Goal: Task Accomplishment & Management: Use online tool/utility

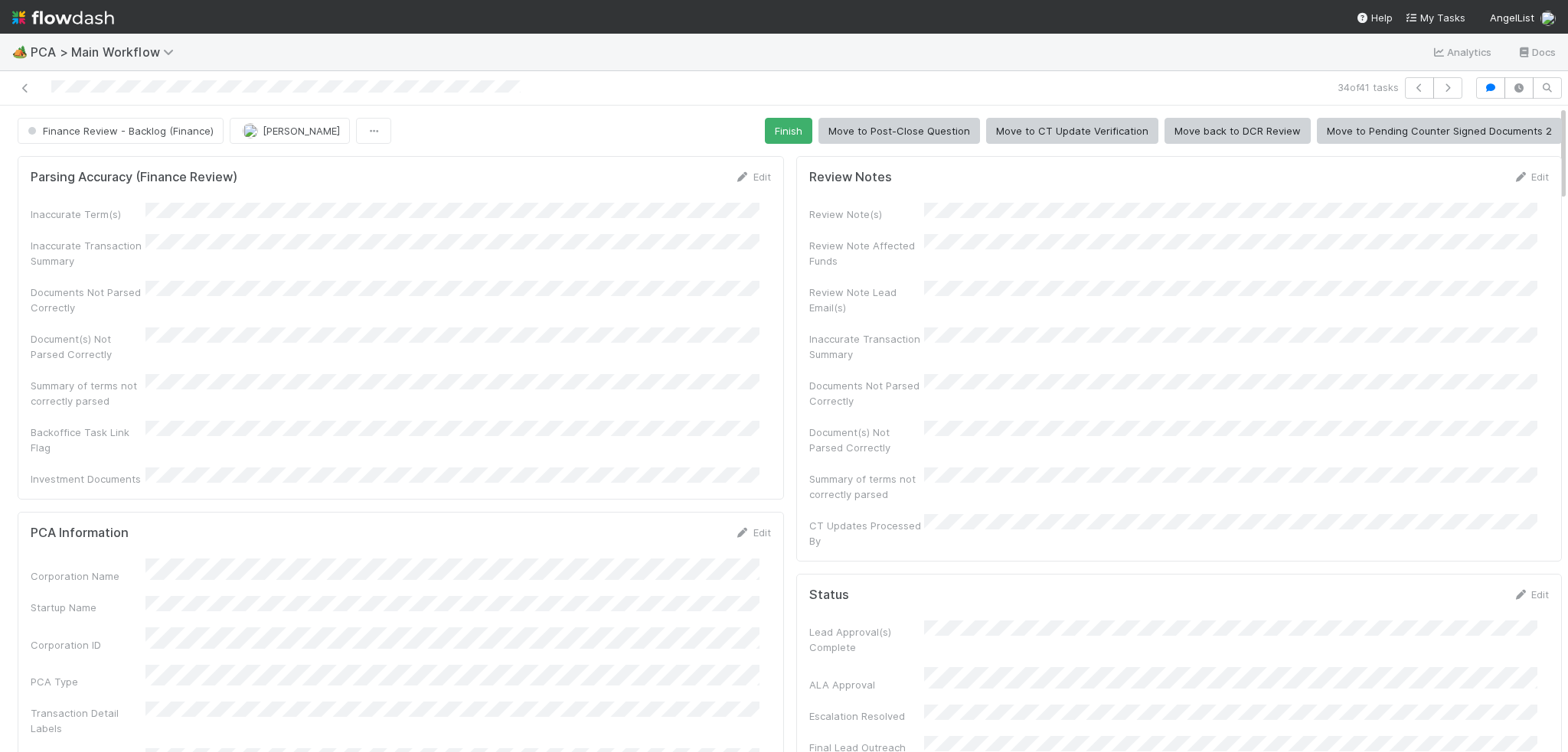
click at [758, 133] on div "Finance Review - Backlog (Finance) [PERSON_NAME] Finish Move to Post-Close Ques…" at bounding box center [789, 131] width 1544 height 26
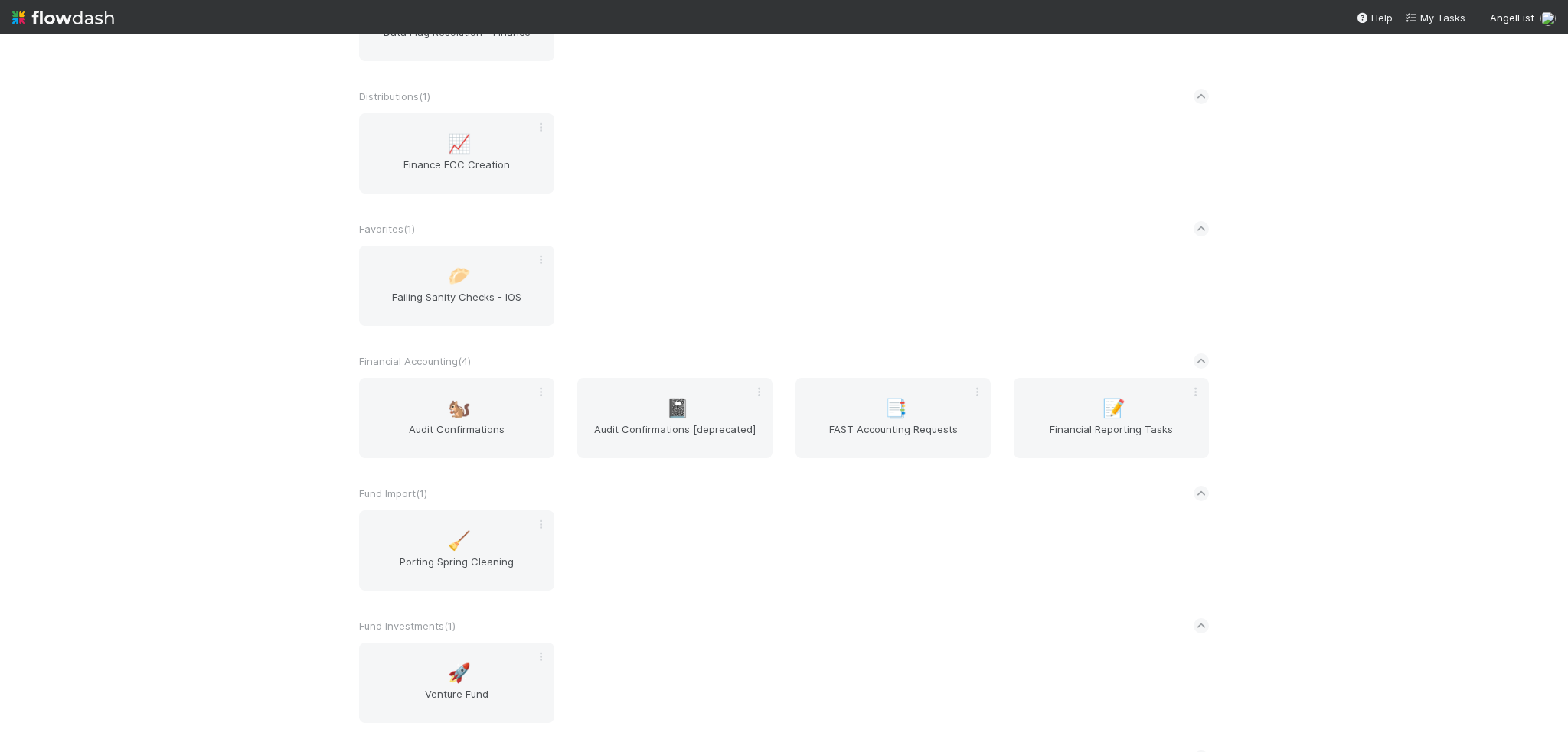
scroll to position [765, 0]
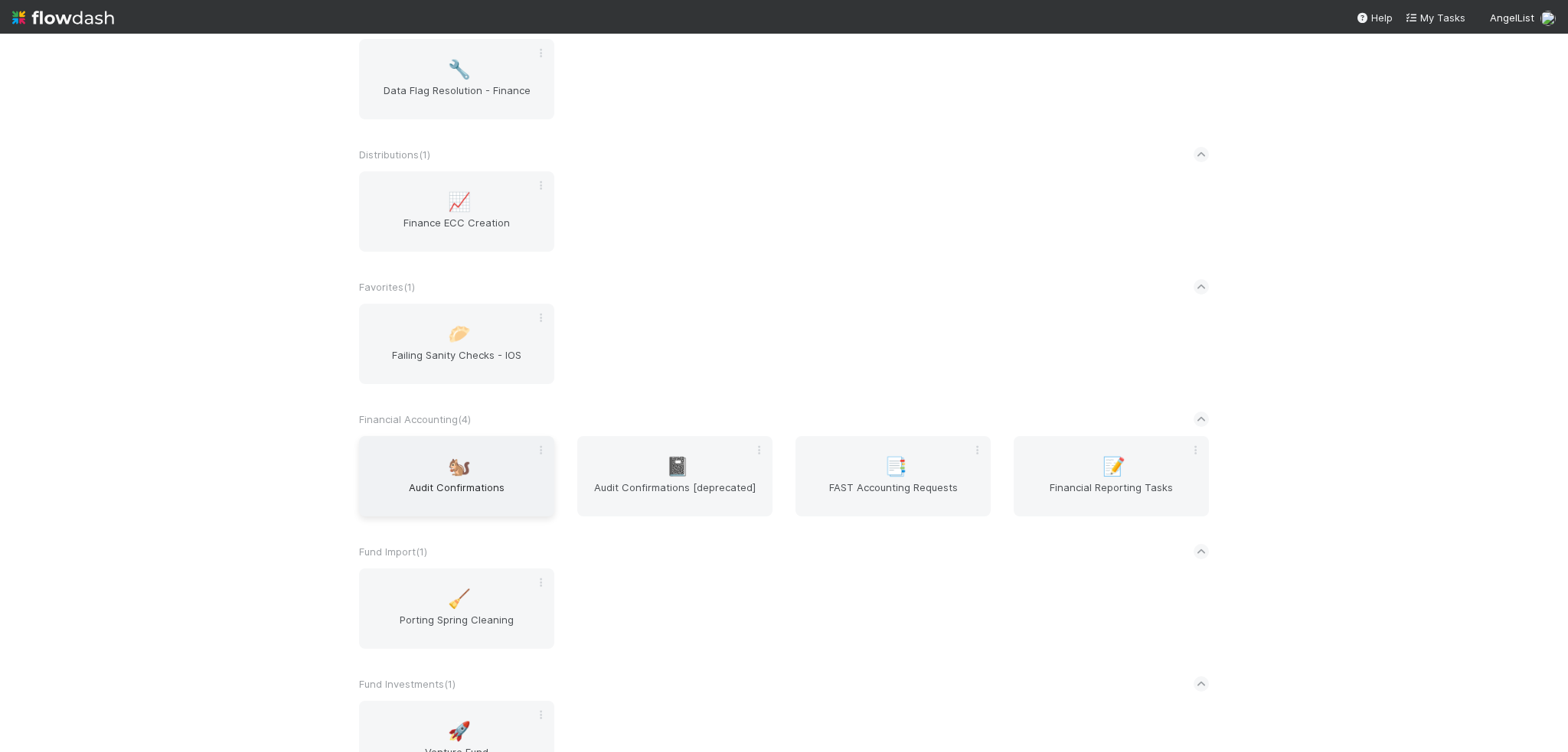
click at [427, 457] on div "🐿️ Audit Confirmations" at bounding box center [456, 475] width 195 height 80
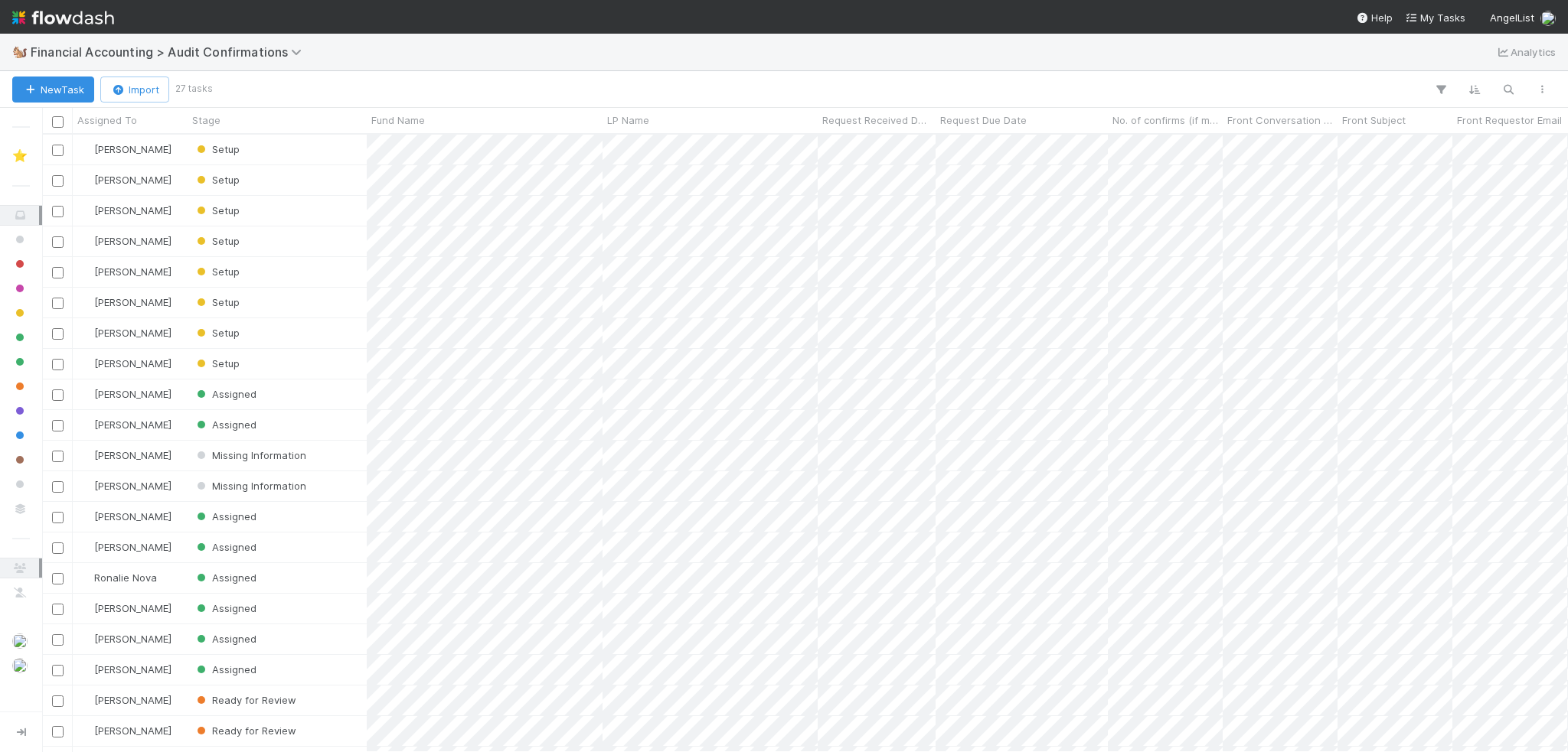
scroll to position [606, 1514]
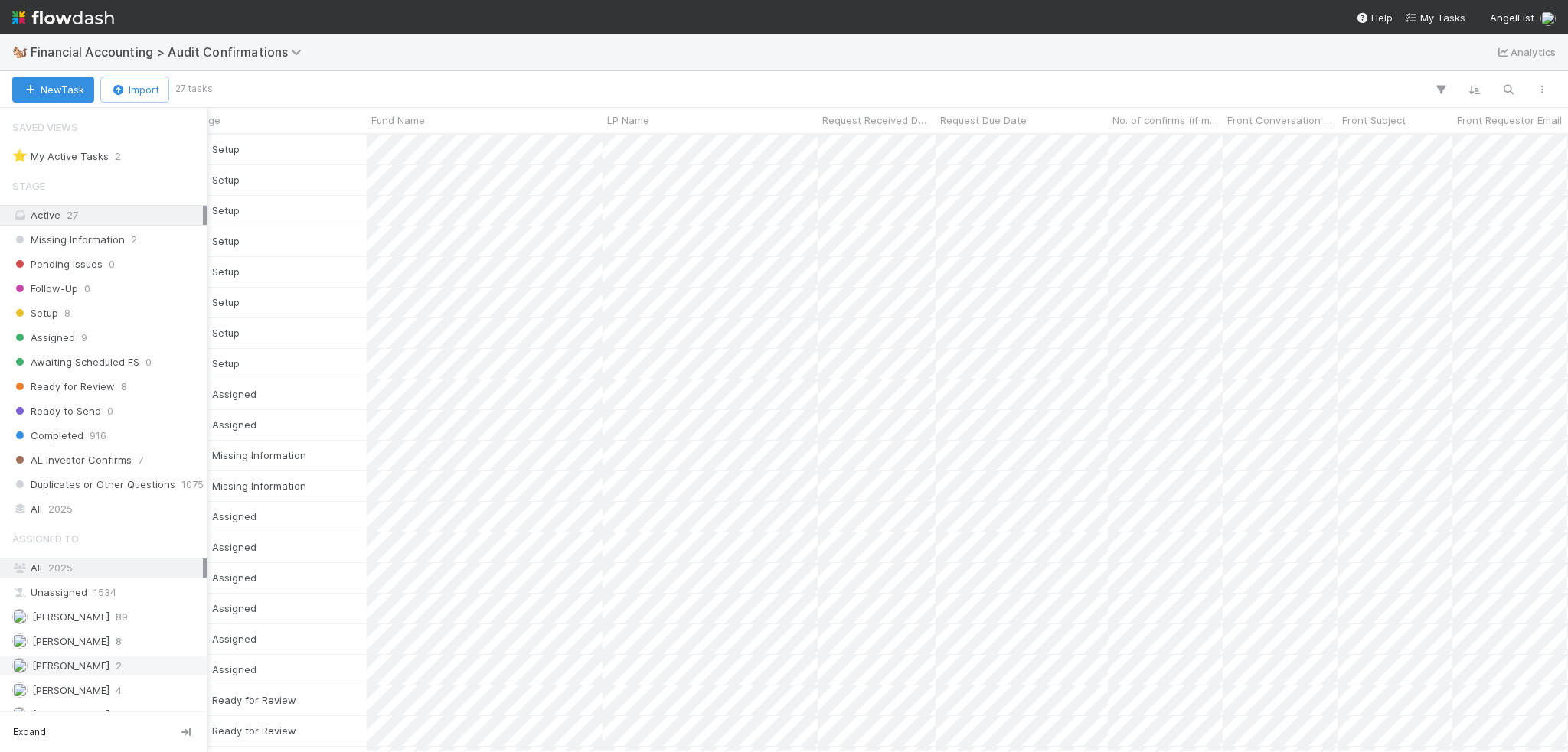
click at [24, 658] on img at bounding box center [20, 666] width 15 height 15
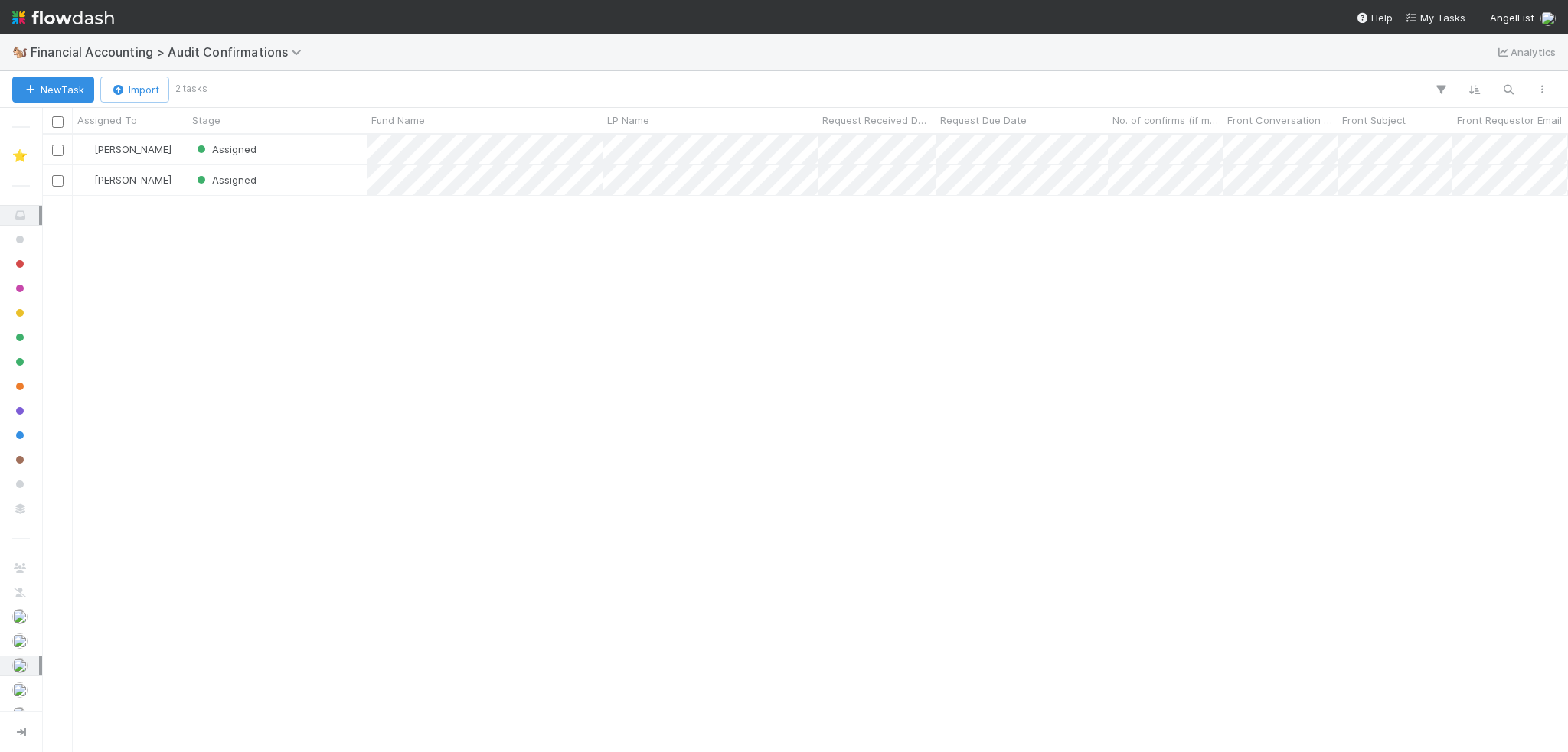
scroll to position [606, 1514]
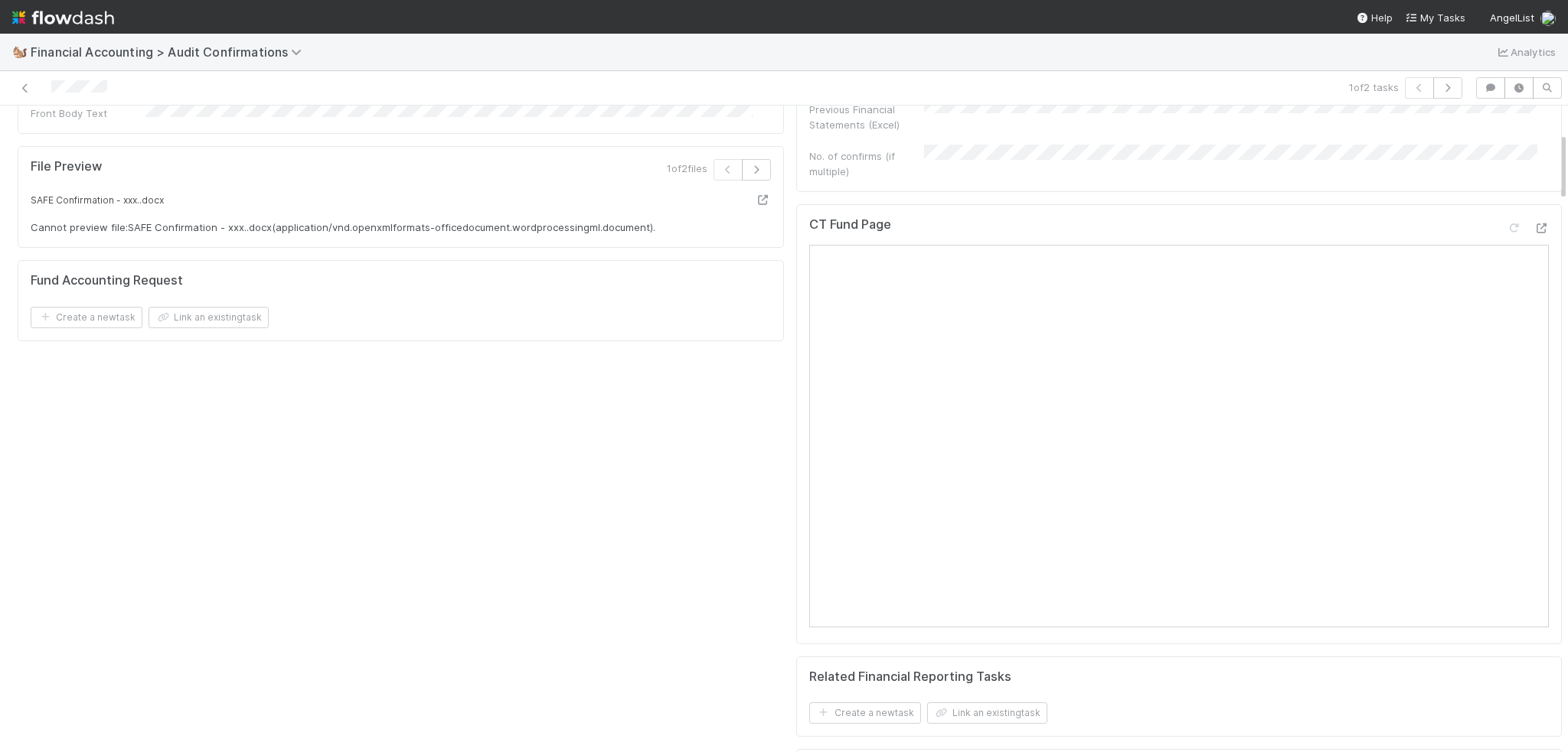
scroll to position [459, 0]
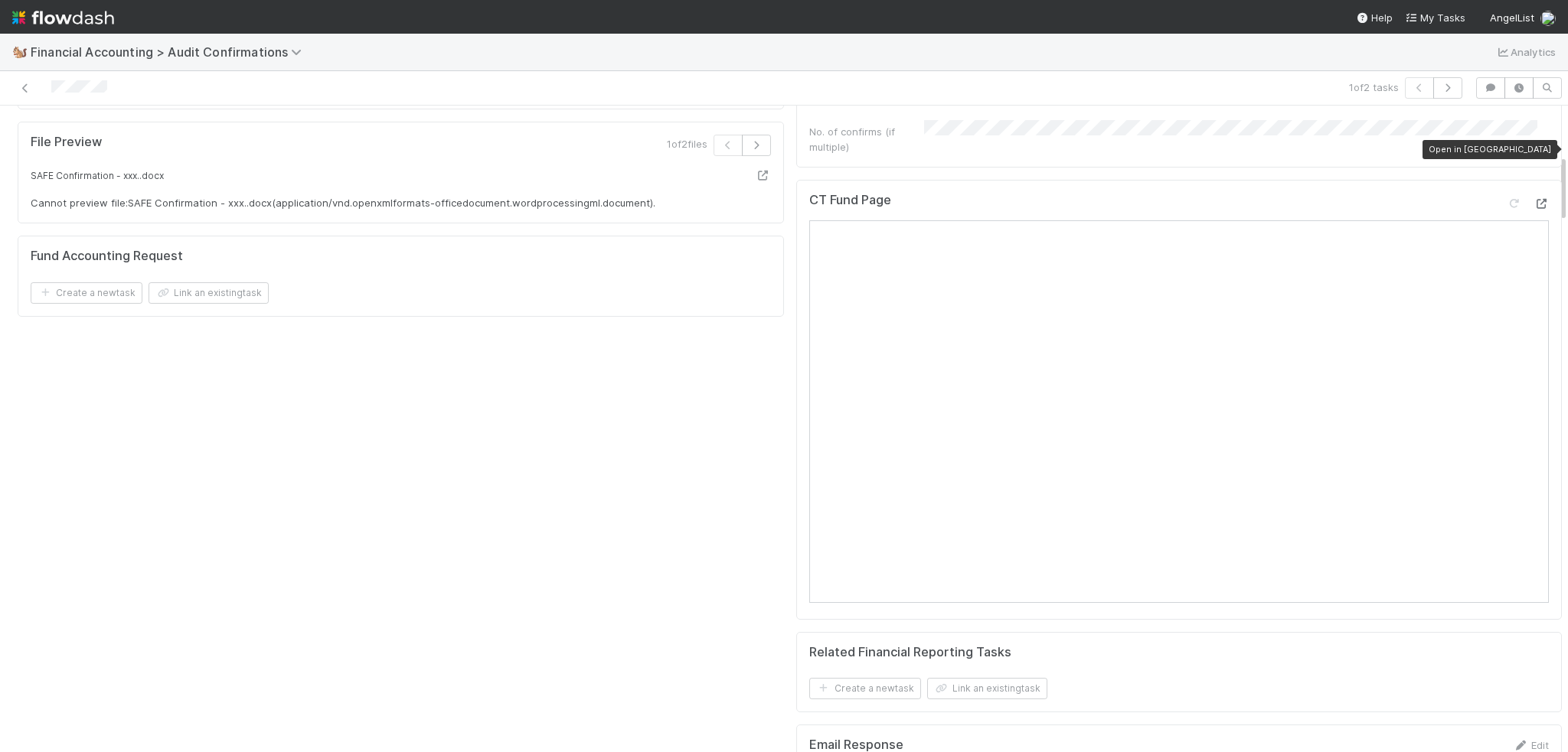
click at [1533, 199] on icon at bounding box center [1541, 204] width 15 height 10
